Goal: Use online tool/utility: Use online tool/utility

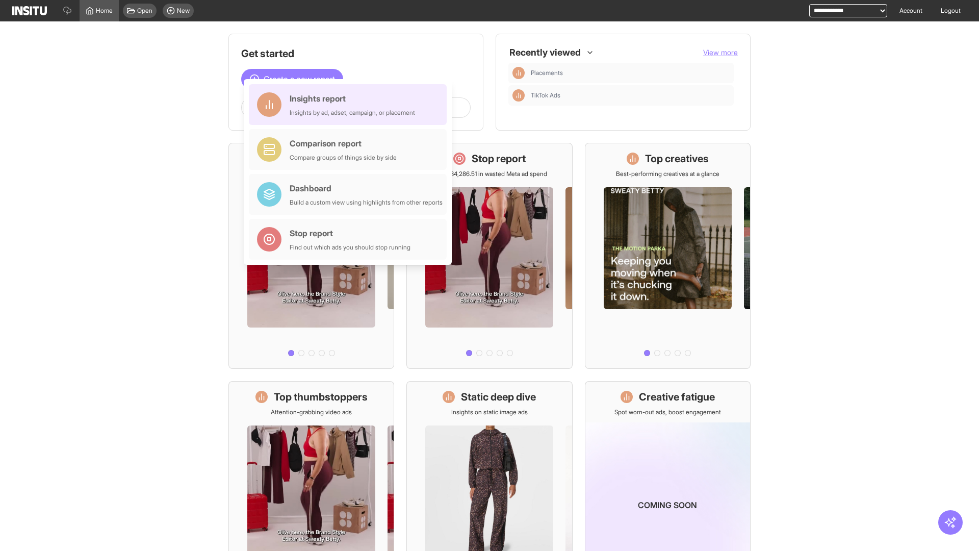
click at [350, 105] on div "Insights report Insights by ad, adset, campaign, or placement" at bounding box center [352, 104] width 125 height 24
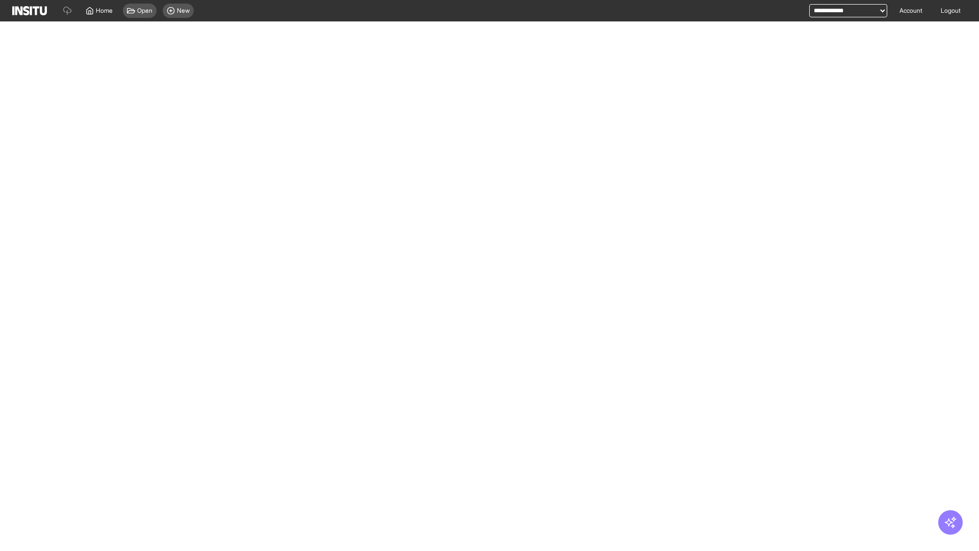
select select "**"
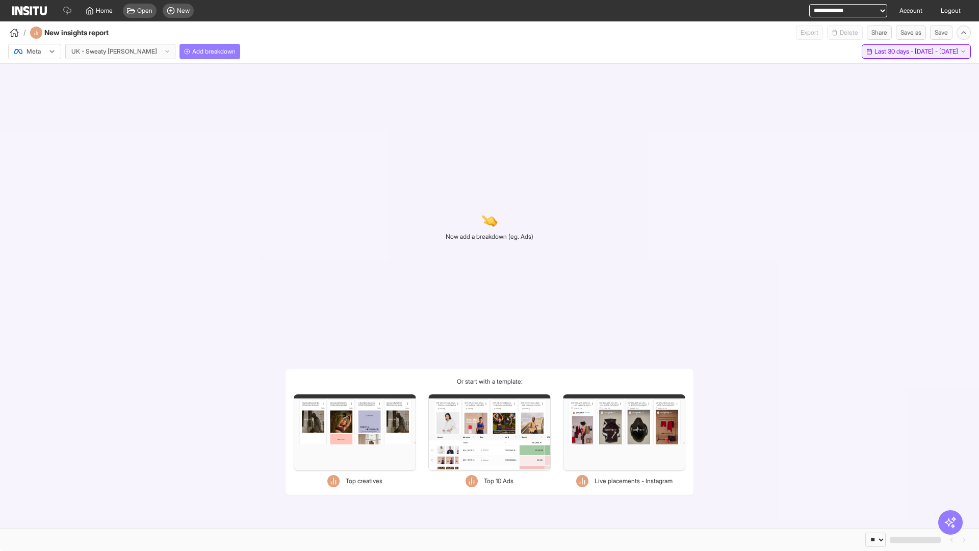
click at [902, 52] on span "Last 30 days - [DATE] - [DATE]" at bounding box center [917, 51] width 84 height 8
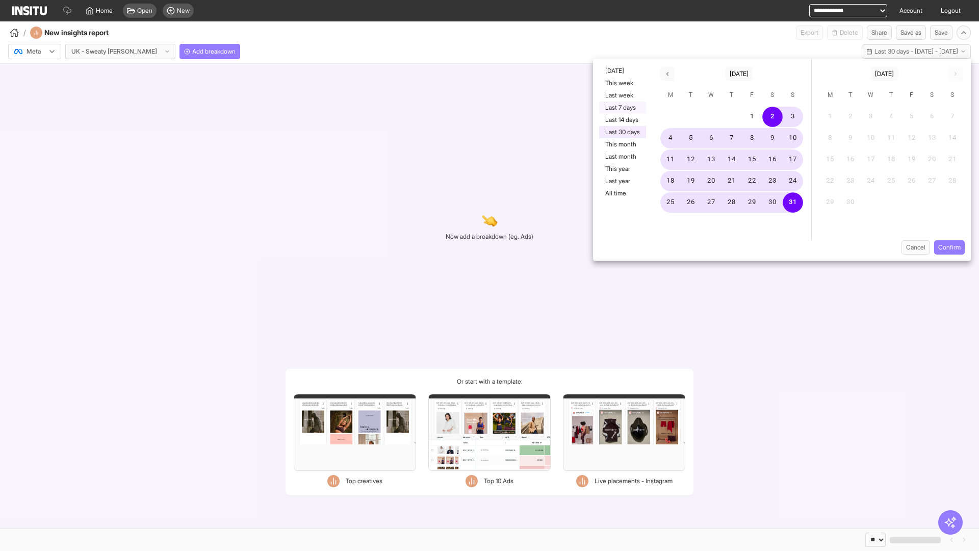
click at [622, 108] on button "Last 7 days" at bounding box center [622, 108] width 47 height 12
